Goal: Task Accomplishment & Management: Complete application form

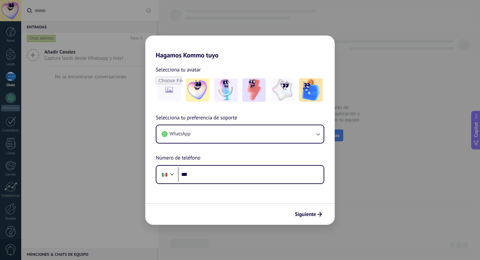
click at [267, 165] on div "Selecciona tu preferencia de soporte WhatsApp Número de teléfono Phone ***" at bounding box center [239, 149] width 189 height 70
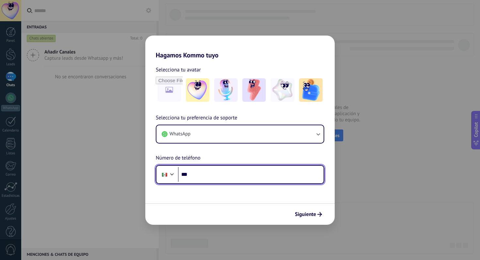
click at [268, 176] on input "***" at bounding box center [251, 174] width 146 height 15
type input "**********"
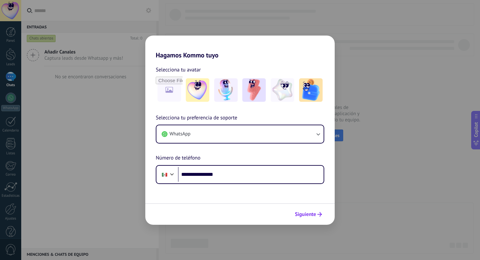
click at [321, 209] on button "Siguiente" at bounding box center [308, 214] width 33 height 11
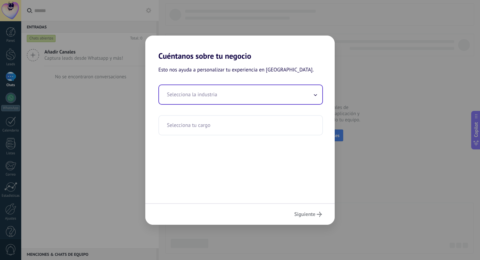
click at [247, 99] on input "text" at bounding box center [240, 94] width 163 height 19
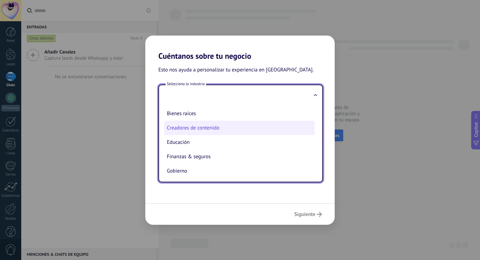
scroll to position [13, 0]
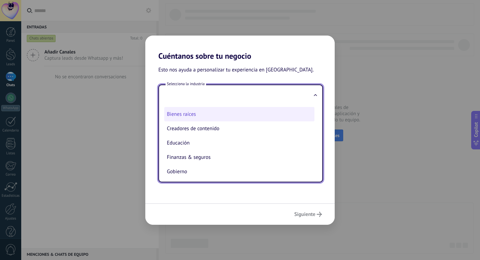
click at [222, 117] on li "Bienes raíces" at bounding box center [239, 114] width 150 height 14
type input "**********"
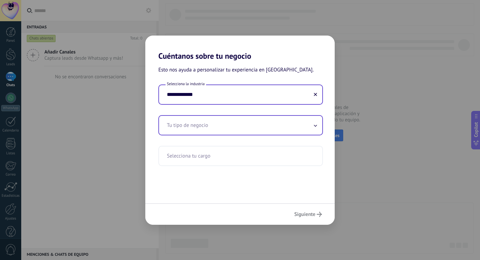
click at [223, 127] on input "text" at bounding box center [240, 125] width 163 height 19
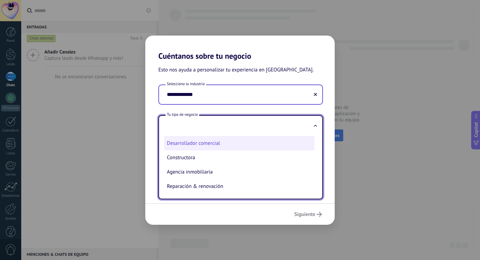
click at [225, 147] on li "Desarrollador comercial" at bounding box center [239, 143] width 150 height 14
type input "**********"
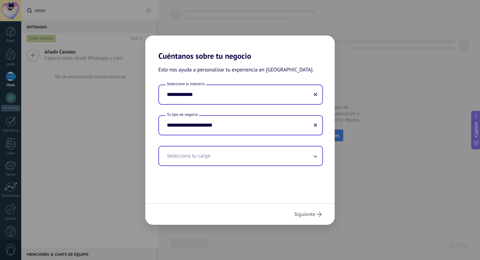
click at [274, 161] on input "text" at bounding box center [240, 156] width 163 height 19
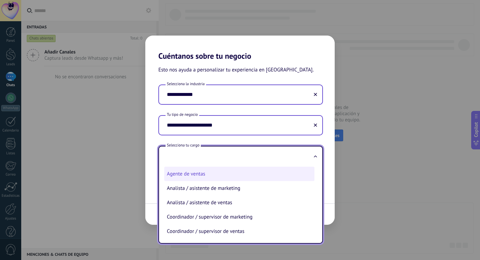
click at [265, 179] on li "Agente de ventas" at bounding box center [239, 174] width 150 height 14
type input "**********"
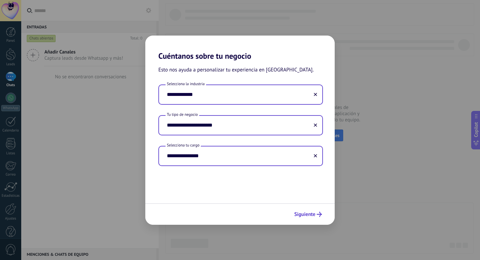
click at [310, 214] on span "Siguiente" at bounding box center [304, 214] width 21 height 5
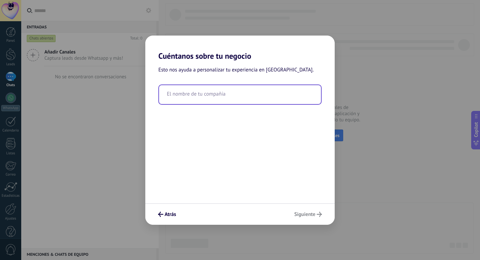
click at [250, 102] on input "text" at bounding box center [240, 94] width 162 height 19
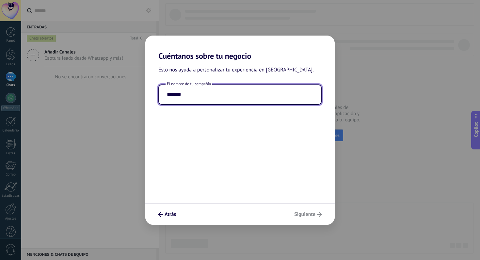
type input "*******"
click at [302, 213] on div "Atrás Siguiente" at bounding box center [239, 215] width 189 height 22
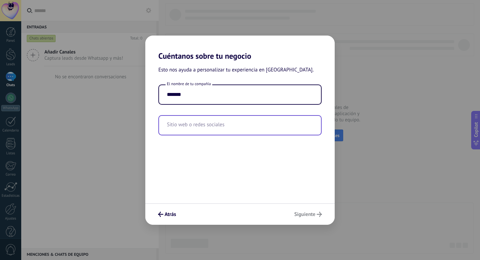
click at [229, 134] on input "text" at bounding box center [240, 125] width 162 height 19
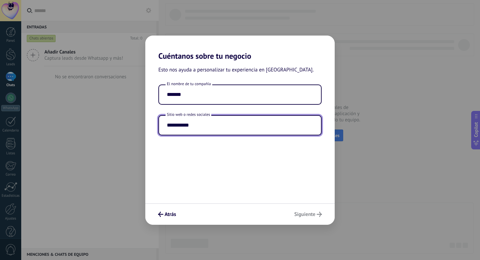
click at [170, 122] on input "**********" at bounding box center [240, 125] width 162 height 19
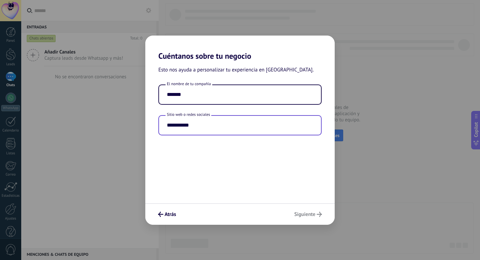
click at [170, 122] on input "**********" at bounding box center [240, 125] width 162 height 19
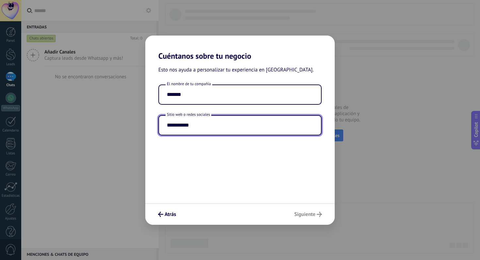
type input "**********"
click at [307, 219] on div "Atrás Siguiente" at bounding box center [239, 215] width 189 height 22
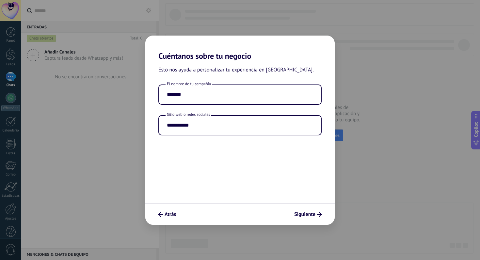
click at [313, 222] on div "Atrás Siguiente" at bounding box center [239, 215] width 189 height 22
click at [310, 216] on span "Siguiente" at bounding box center [304, 214] width 21 height 5
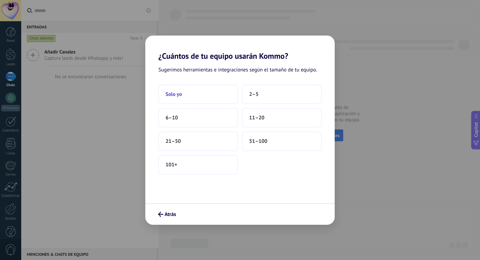
click at [202, 102] on button "Solo yo" at bounding box center [198, 95] width 80 height 20
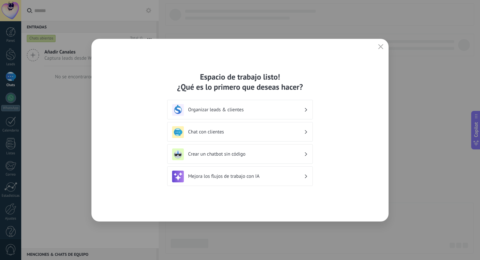
click at [273, 131] on h3 "Chat con clientes" at bounding box center [246, 132] width 116 height 6
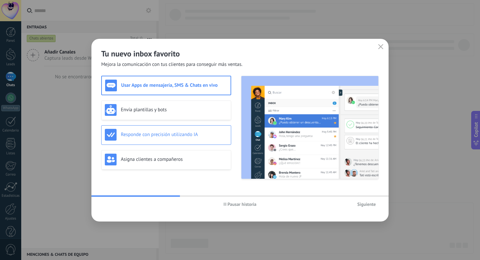
click at [191, 139] on div "Responde con precisión utilizando IA" at bounding box center [166, 135] width 123 height 12
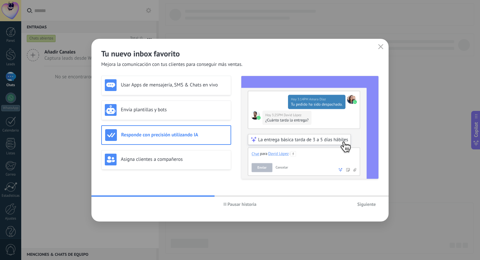
click at [368, 202] on span "Siguiente" at bounding box center [366, 204] width 19 height 5
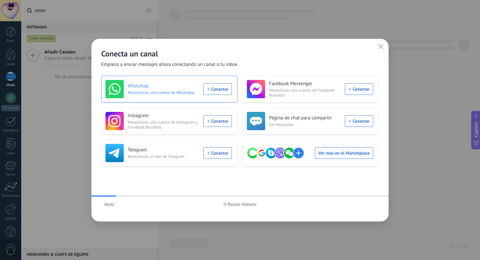
click at [175, 85] on h3 "WhatsApp" at bounding box center [164, 86] width 72 height 7
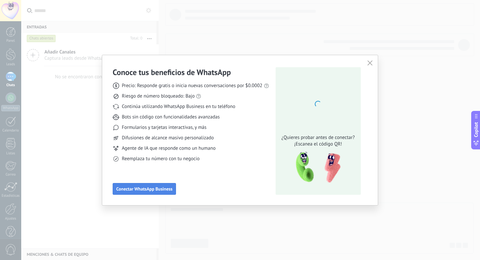
click at [151, 191] on span "Conectar WhatsApp Business" at bounding box center [144, 189] width 56 height 5
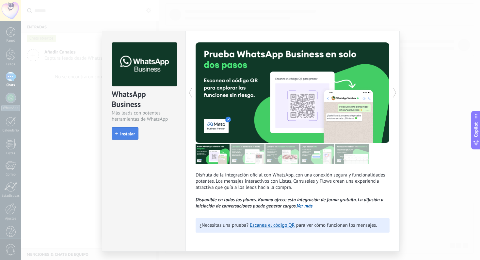
click at [129, 133] on span "Instalar" at bounding box center [127, 134] width 15 height 5
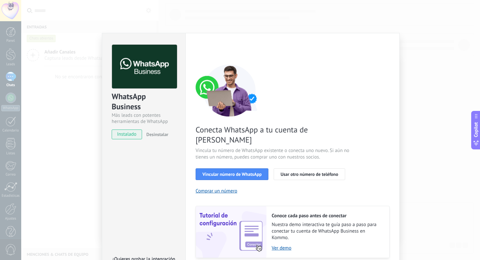
scroll to position [17, 0]
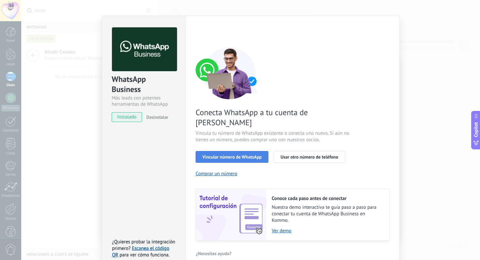
click at [242, 151] on button "Vincular número de WhatsApp" at bounding box center [232, 157] width 73 height 12
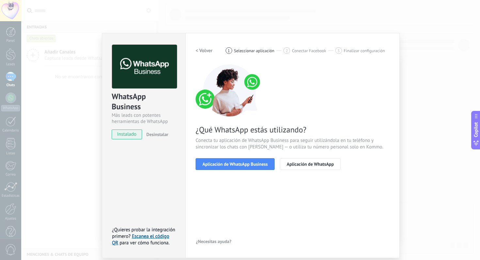
scroll to position [0, 0]
click at [237, 164] on span "Aplicación de WhatsApp Business" at bounding box center [235, 164] width 65 height 5
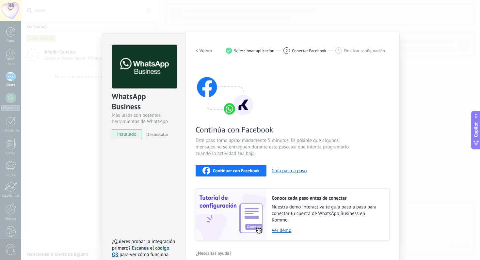
scroll to position [9, 0]
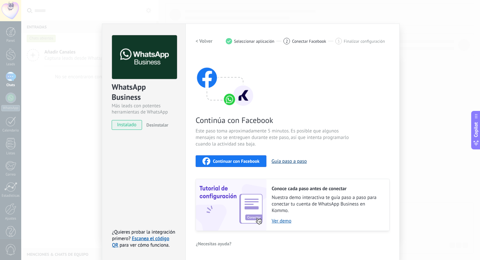
click at [293, 161] on button "Guía paso a paso" at bounding box center [289, 161] width 35 height 6
click at [229, 160] on span "Continuar con Facebook" at bounding box center [236, 161] width 47 height 5
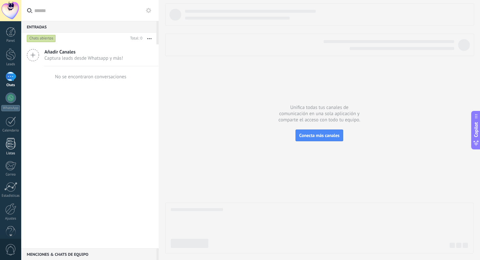
click at [14, 146] on div at bounding box center [11, 143] width 10 height 11
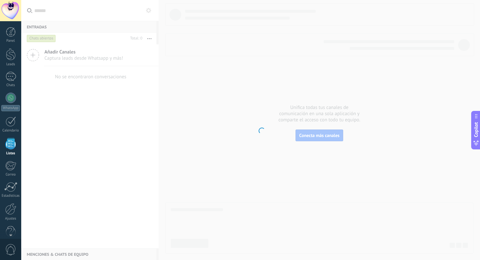
scroll to position [11, 0]
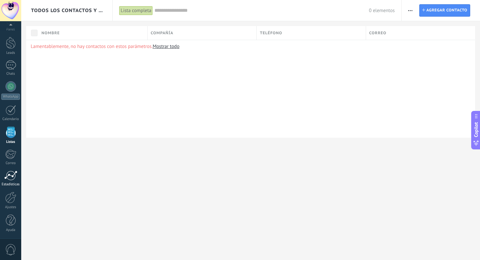
click at [12, 182] on link "Estadísticas" at bounding box center [10, 179] width 21 height 16
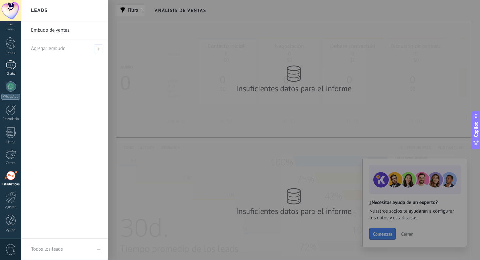
click at [9, 64] on div at bounding box center [11, 64] width 10 height 9
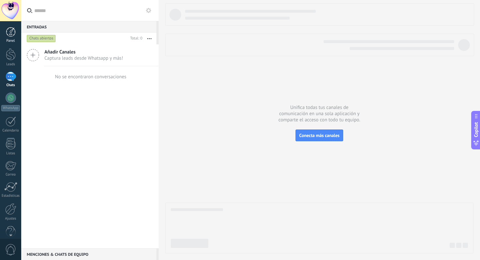
click at [14, 35] on div at bounding box center [11, 32] width 10 height 10
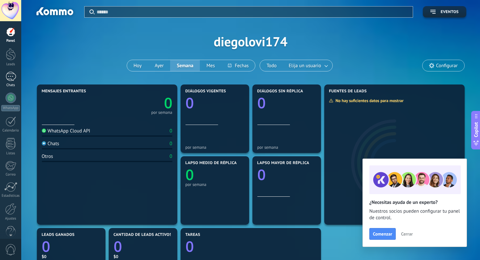
click at [10, 77] on div at bounding box center [11, 76] width 10 height 9
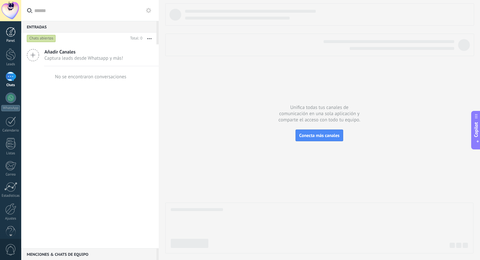
click at [10, 31] on div at bounding box center [11, 32] width 10 height 10
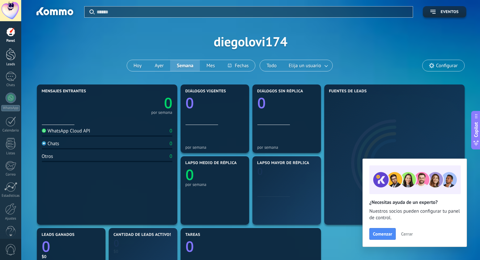
click at [11, 54] on div at bounding box center [11, 54] width 10 height 12
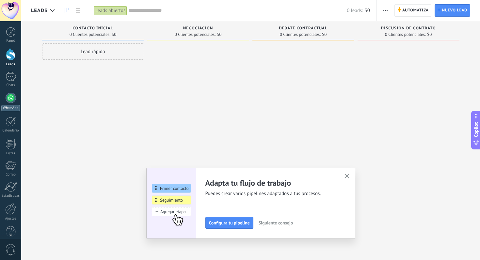
click at [13, 99] on div at bounding box center [11, 98] width 10 height 10
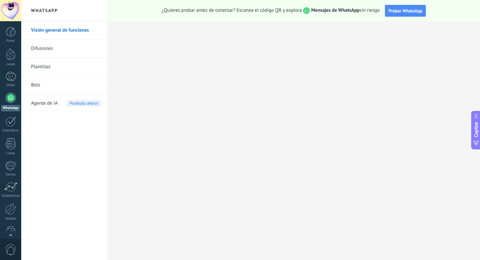
click at [41, 84] on link "Bots" at bounding box center [66, 85] width 70 height 18
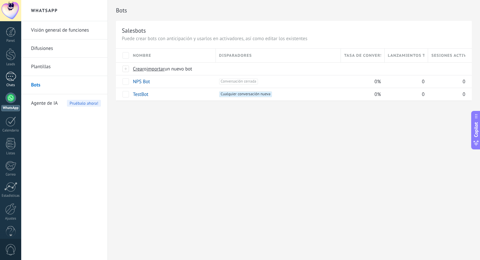
click at [12, 75] on div at bounding box center [11, 76] width 10 height 9
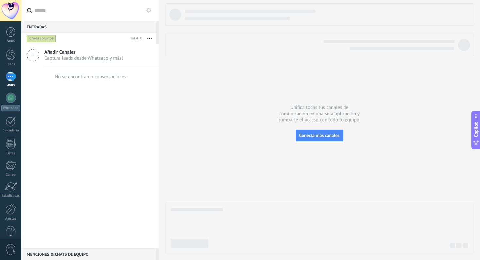
click at [11, 43] on div "Panel Leads Chats WhatsApp Clientes" at bounding box center [10, 138] width 21 height 223
click at [10, 34] on div at bounding box center [11, 32] width 10 height 10
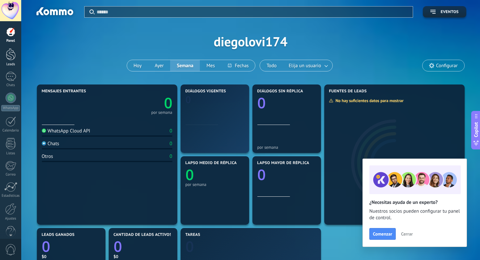
click at [10, 56] on div at bounding box center [11, 54] width 10 height 12
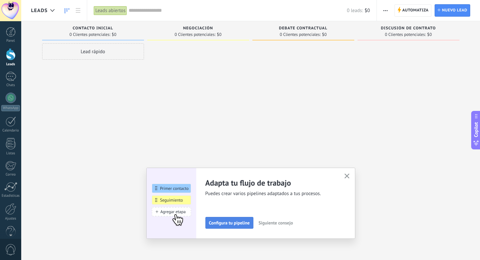
click at [239, 228] on button "Configura tu pipeline" at bounding box center [230, 223] width 48 height 12
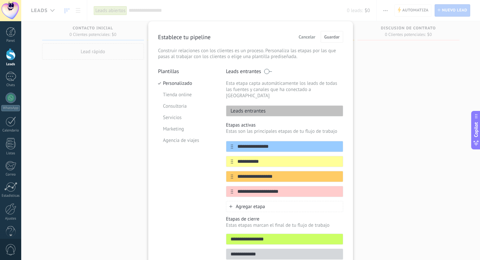
click at [306, 37] on span "Cancelar" at bounding box center [307, 37] width 17 height 5
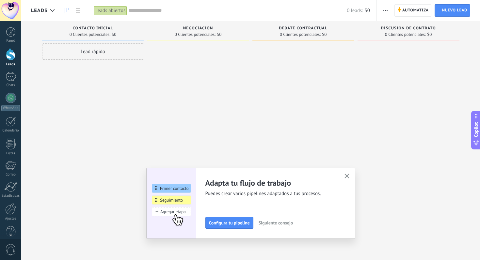
click at [345, 172] on button "button" at bounding box center [347, 176] width 8 height 9
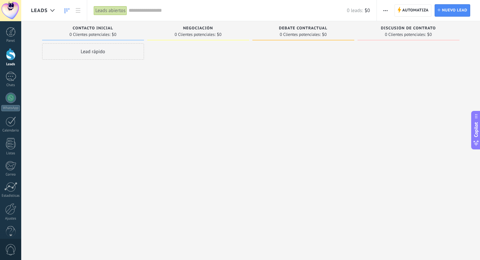
click at [87, 53] on div "Lead rápido" at bounding box center [93, 51] width 102 height 16
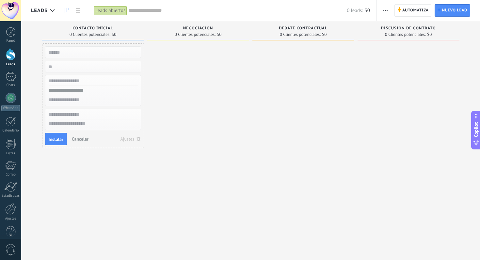
click at [82, 137] on span "Cancelar" at bounding box center [80, 139] width 17 height 6
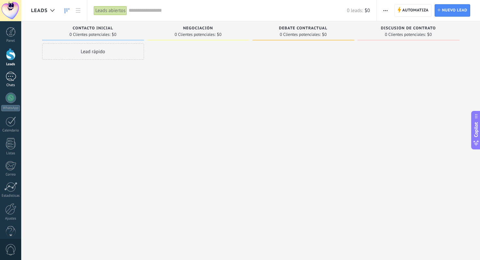
click at [9, 72] on div at bounding box center [11, 76] width 10 height 9
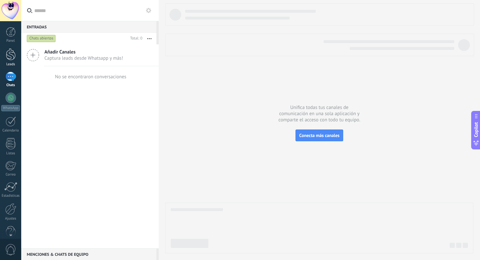
click at [15, 50] on link "Leads" at bounding box center [10, 57] width 21 height 18
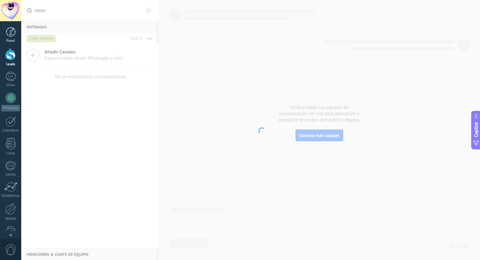
click at [12, 32] on div at bounding box center [11, 32] width 10 height 10
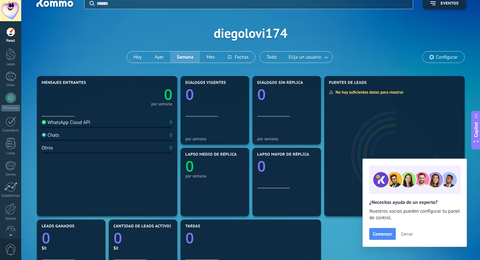
scroll to position [10, 0]
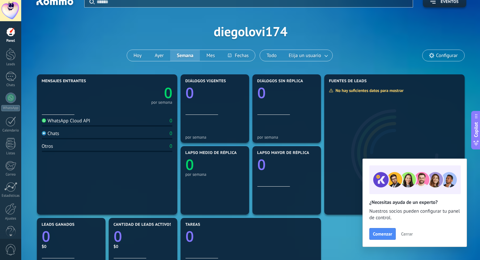
click at [407, 232] on span "Cerrar" at bounding box center [407, 234] width 12 height 5
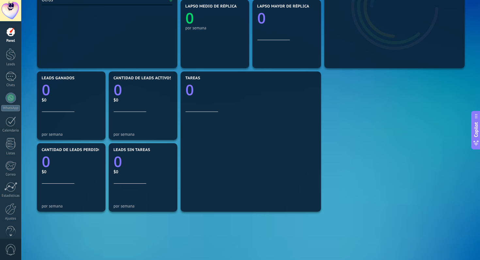
scroll to position [0, 0]
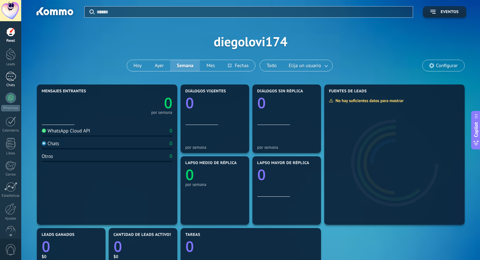
click at [11, 75] on div at bounding box center [11, 76] width 10 height 9
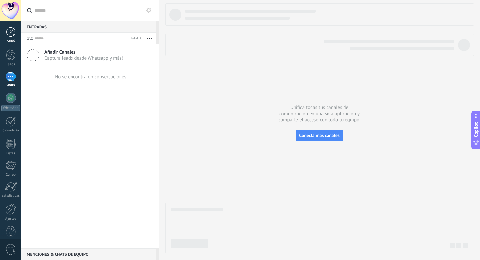
click at [11, 30] on div at bounding box center [11, 32] width 10 height 10
